Goal: Information Seeking & Learning: Learn about a topic

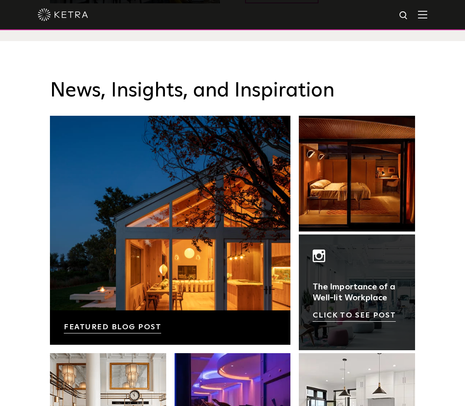
scroll to position [1320, 0]
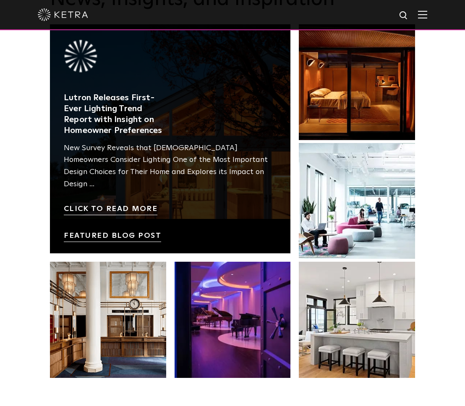
click at [153, 118] on link at bounding box center [170, 138] width 241 height 229
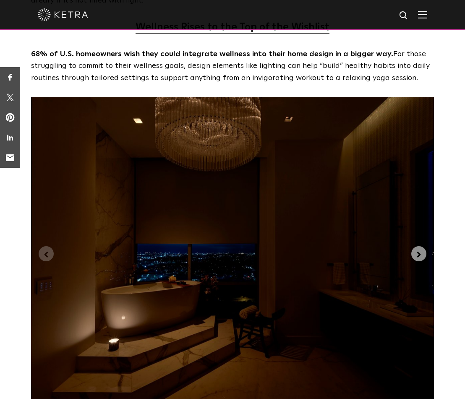
scroll to position [1948, 0]
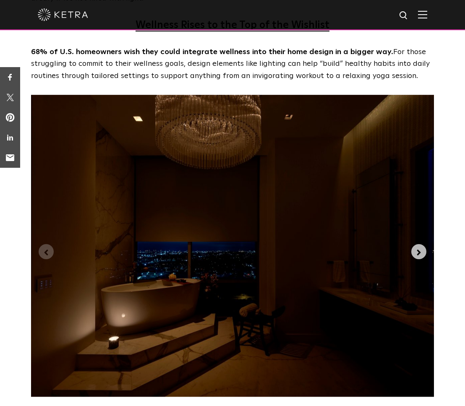
click at [423, 244] on button "Next slide" at bounding box center [419, 251] width 15 height 15
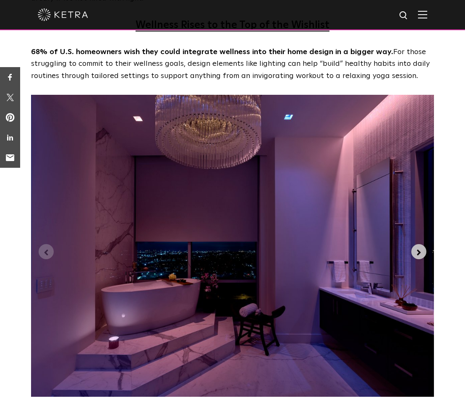
click at [423, 248] on icon "Next slide" at bounding box center [418, 252] width 9 height 9
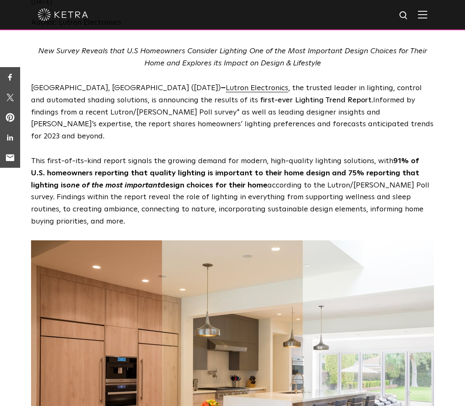
scroll to position [0, 0]
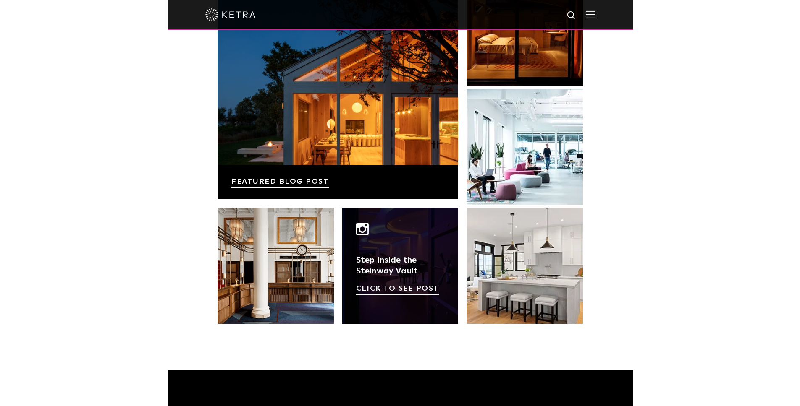
scroll to position [1469, 0]
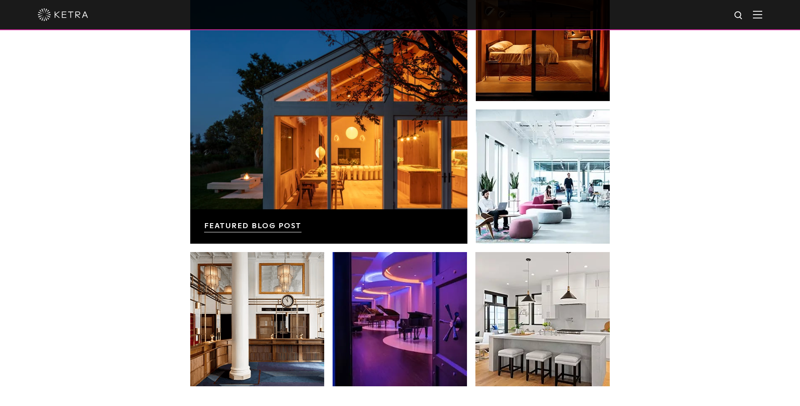
click at [465, 20] on div at bounding box center [400, 15] width 800 height 30
click at [465, 15] on img at bounding box center [757, 14] width 9 height 8
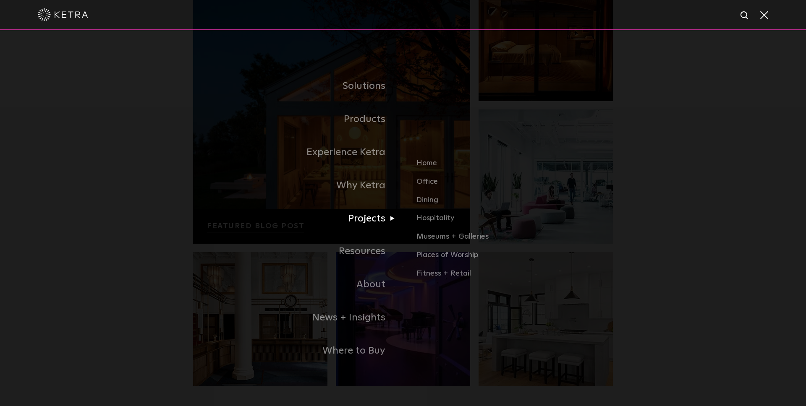
click at [365, 210] on link "Projects" at bounding box center [298, 218] width 210 height 33
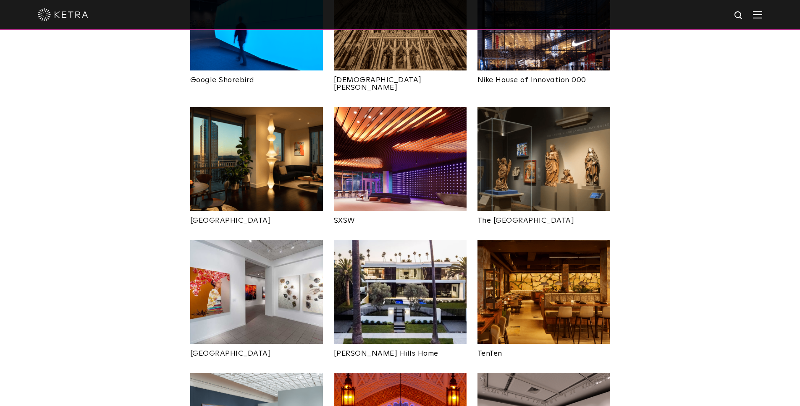
scroll to position [673, 0]
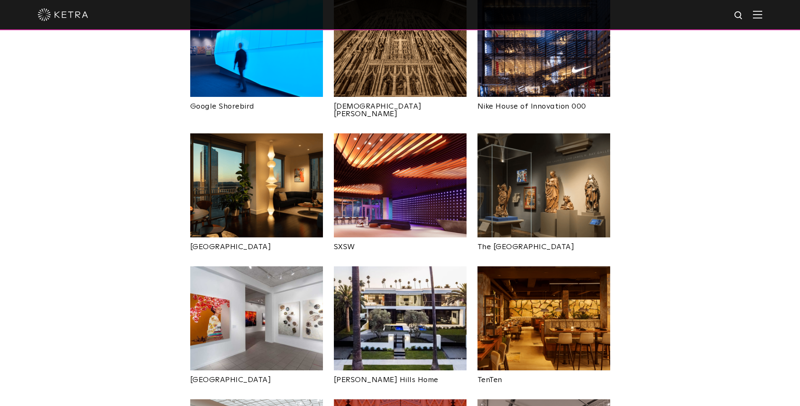
click at [395, 267] on img at bounding box center [400, 319] width 133 height 104
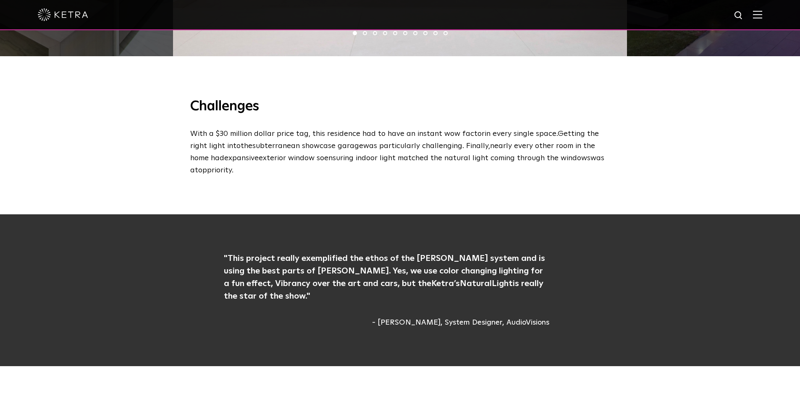
scroll to position [1285, 0]
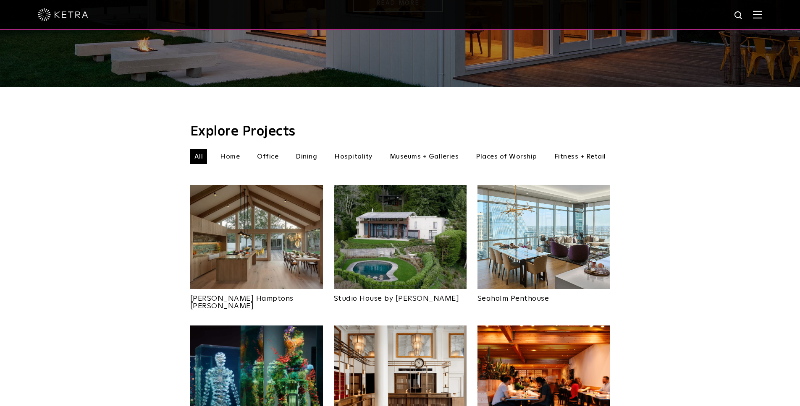
scroll to position [191, 0]
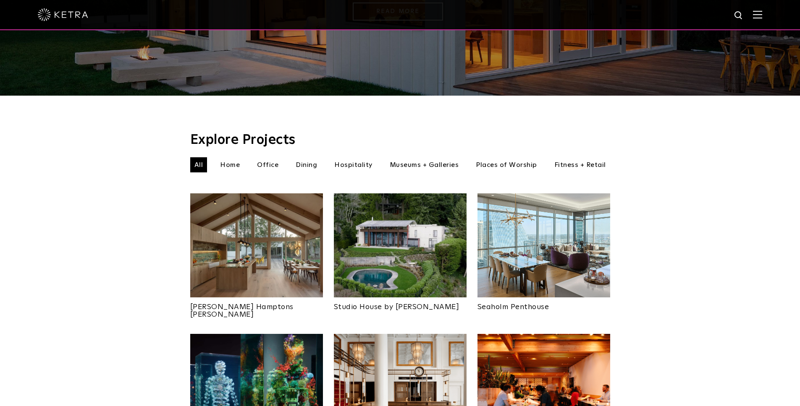
click at [224, 157] on li "Home" at bounding box center [230, 164] width 28 height 15
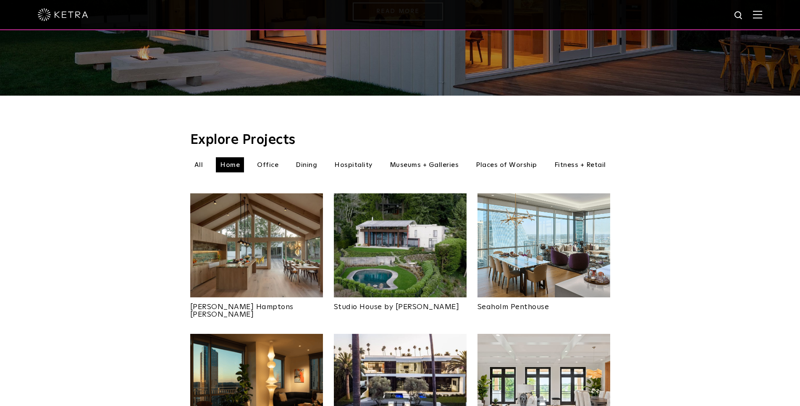
click at [265, 229] on img at bounding box center [256, 246] width 133 height 104
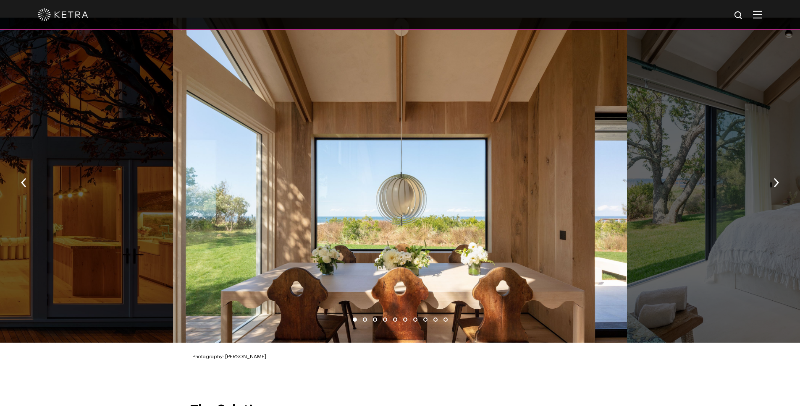
scroll to position [1241, 0]
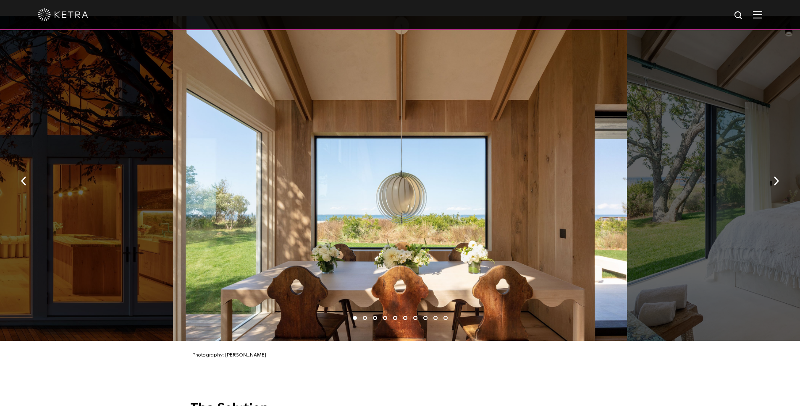
click at [24, 177] on img "button" at bounding box center [23, 181] width 5 height 9
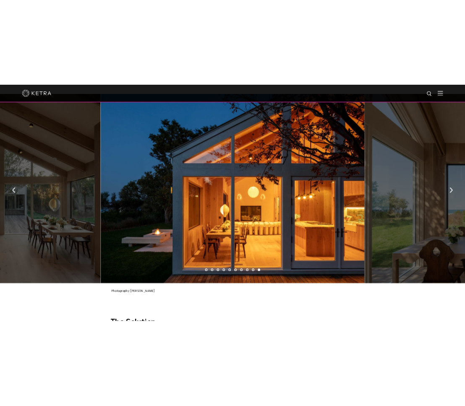
scroll to position [1225, 0]
